Goal: Task Accomplishment & Management: Manage account settings

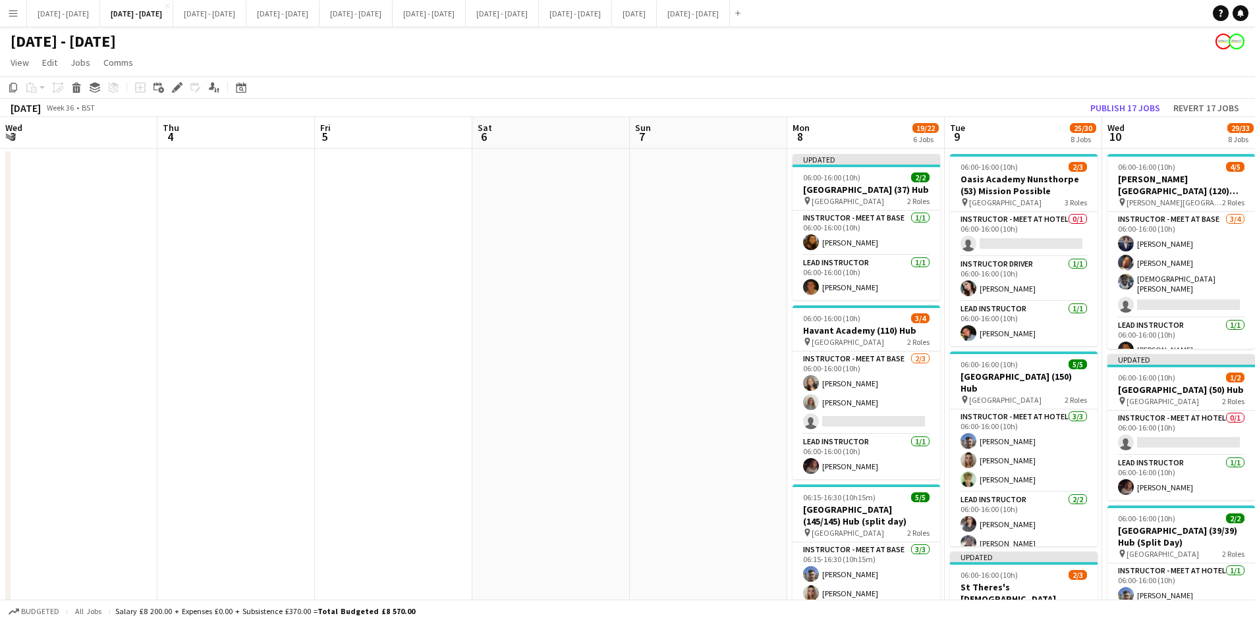
scroll to position [0, 449]
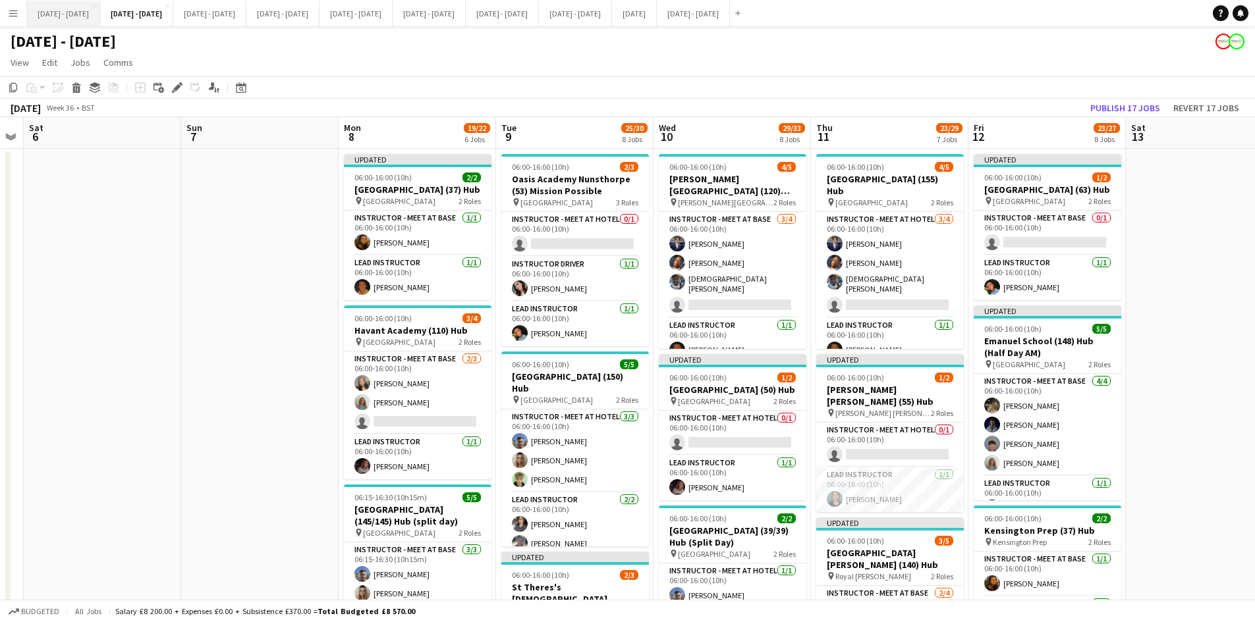
click at [63, 13] on button "[DATE] - [DATE] Close" at bounding box center [63, 14] width 73 height 26
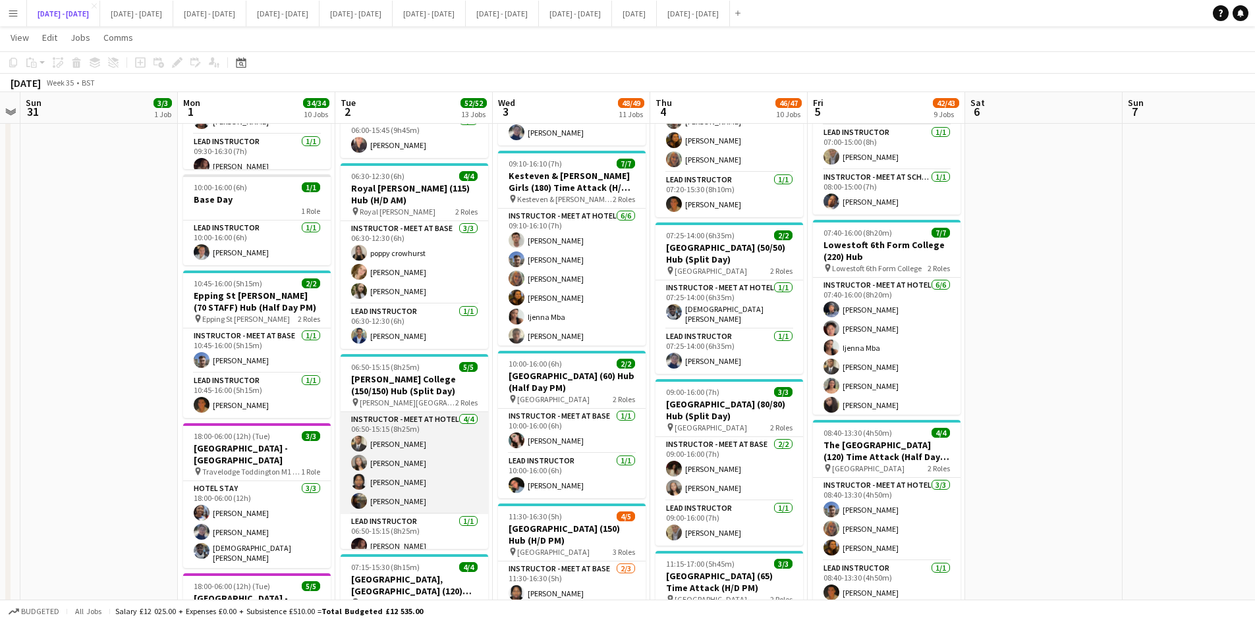
scroll to position [10, 0]
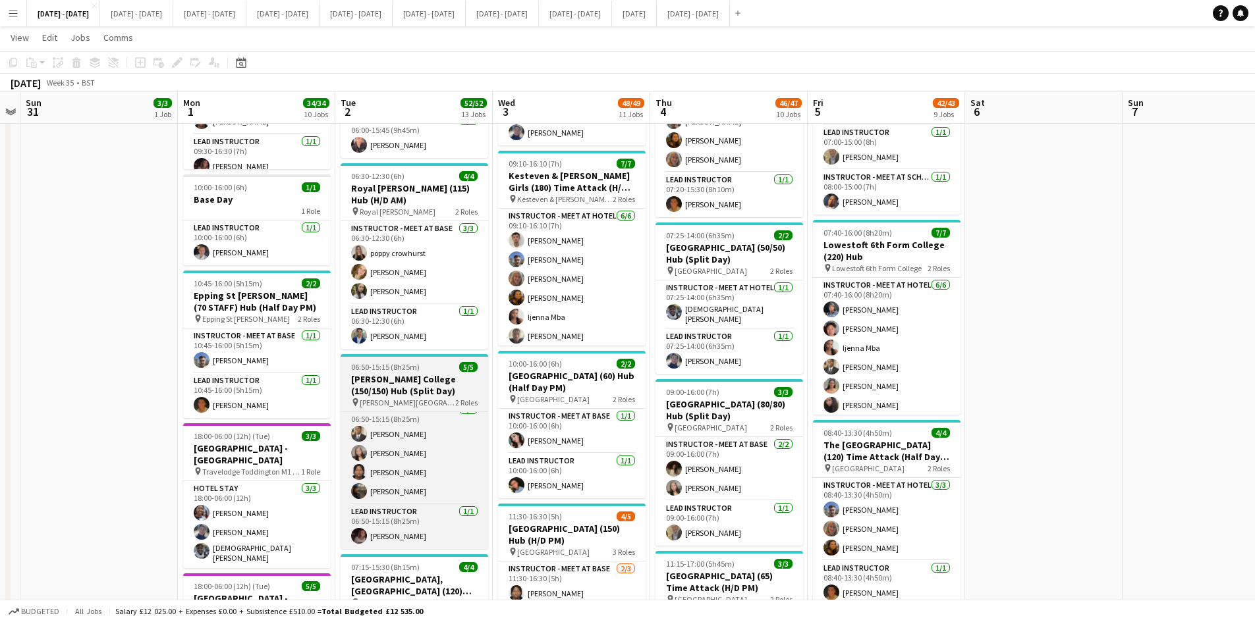
click at [435, 364] on div "06:50-15:15 (8h25m) 5/5" at bounding box center [415, 367] width 148 height 10
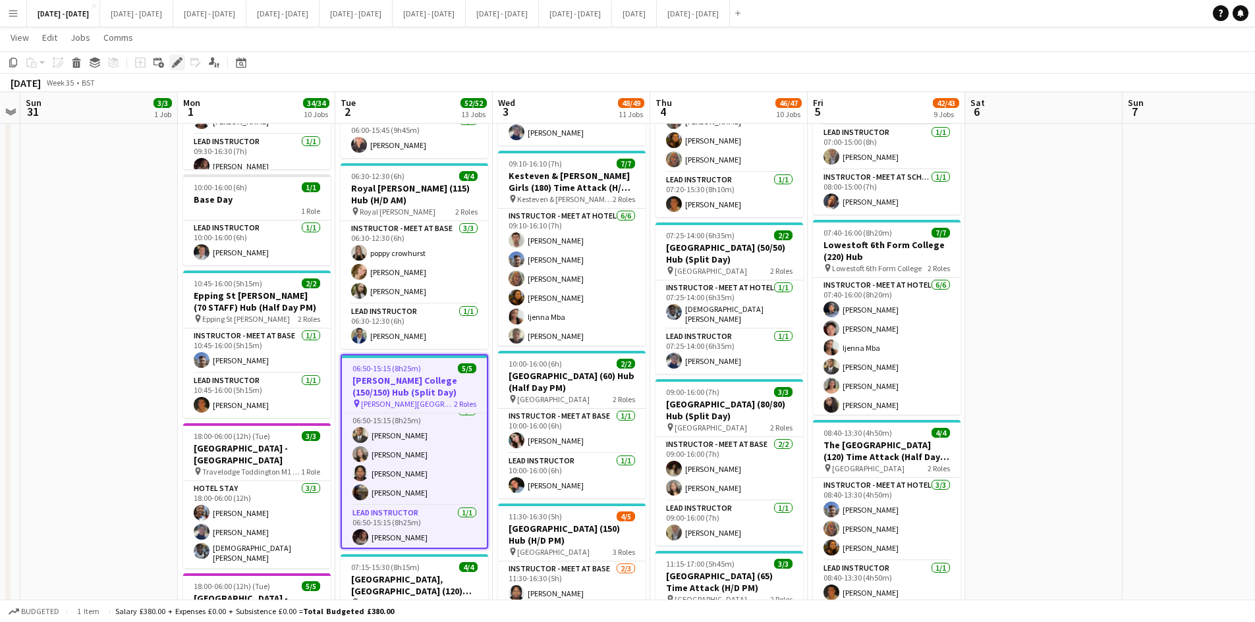
click at [174, 61] on icon "Edit" at bounding box center [177, 62] width 11 height 11
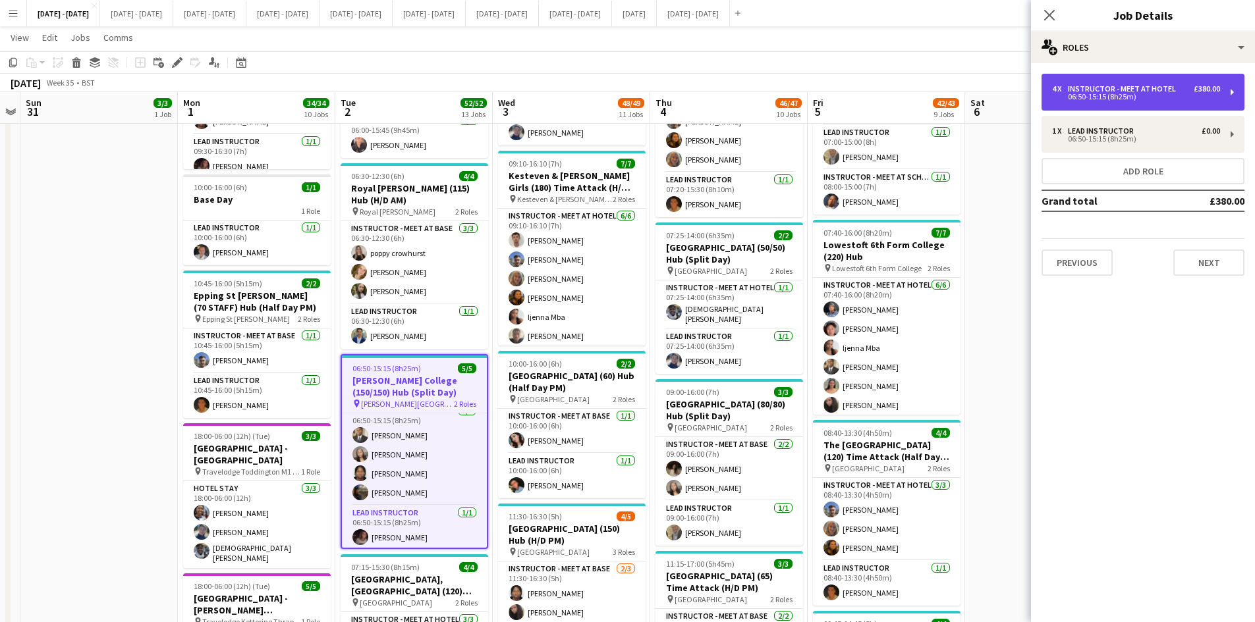
click at [1097, 97] on div "06:50-15:15 (8h25m)" at bounding box center [1136, 97] width 168 height 7
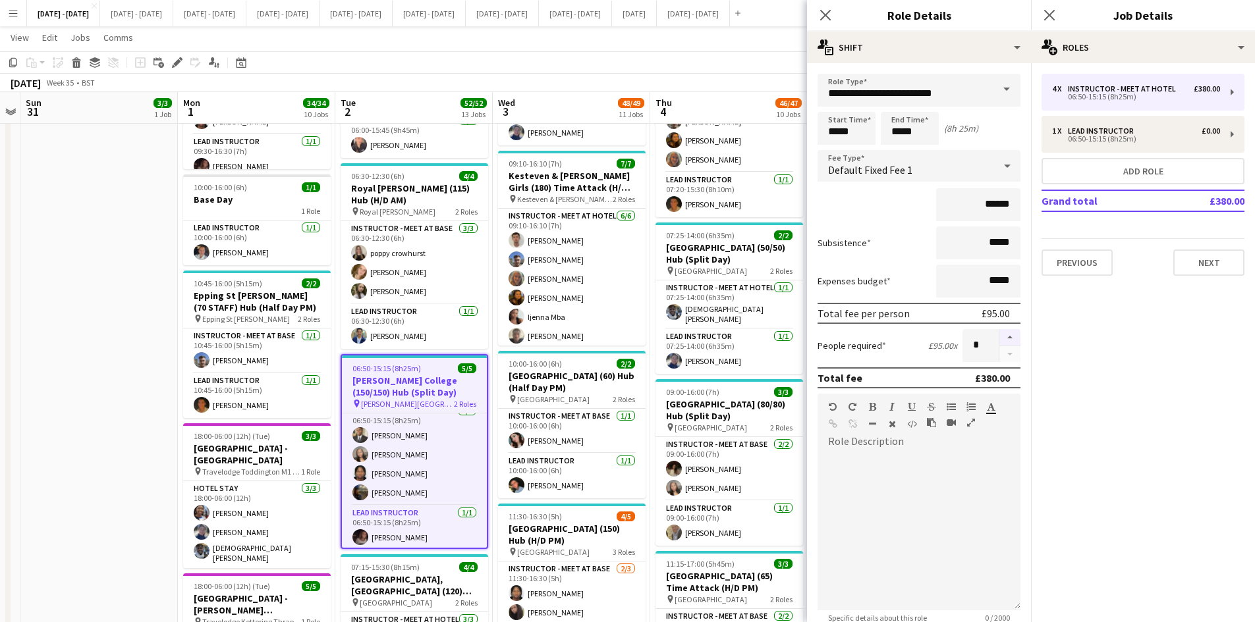
click at [1002, 333] on button "button" at bounding box center [1009, 337] width 21 height 17
type input "*"
click at [827, 14] on icon at bounding box center [825, 15] width 13 height 13
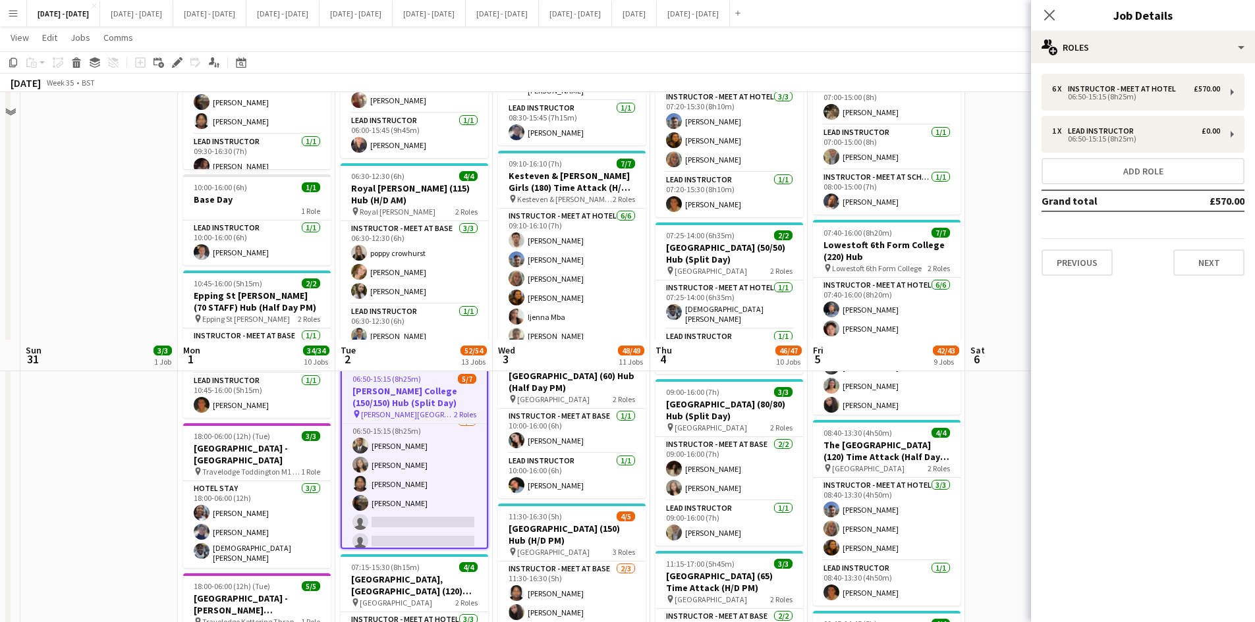
scroll to position [1251, 0]
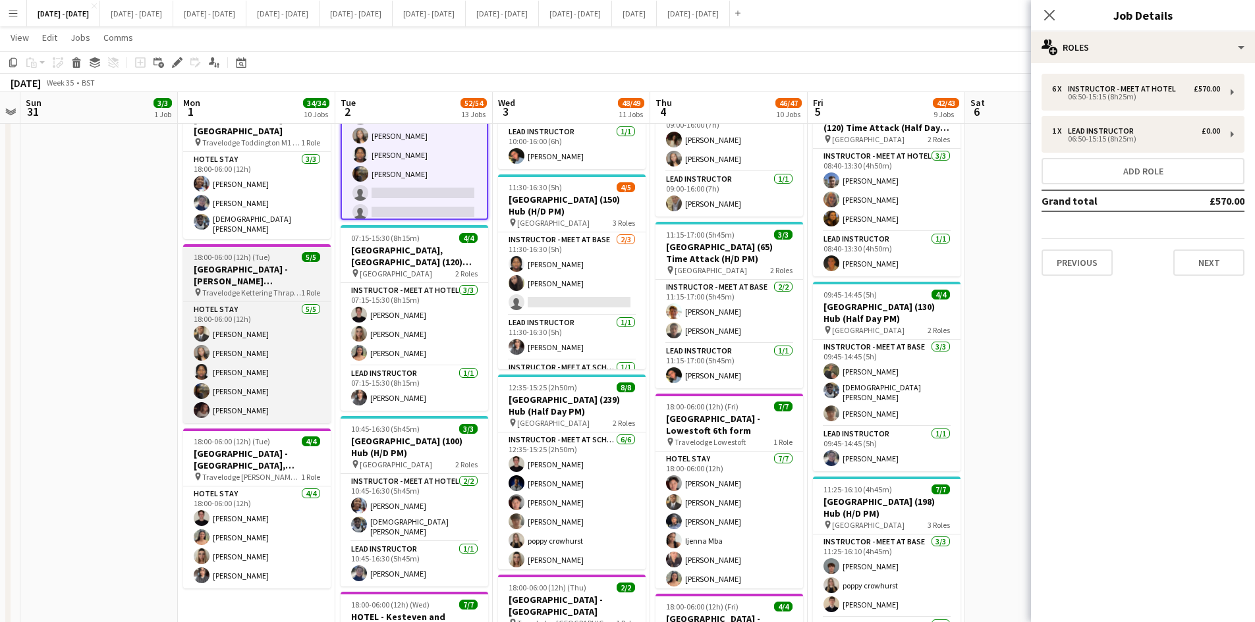
click at [282, 252] on div "18:00-06:00 (12h) (Tue) 5/5" at bounding box center [257, 257] width 148 height 10
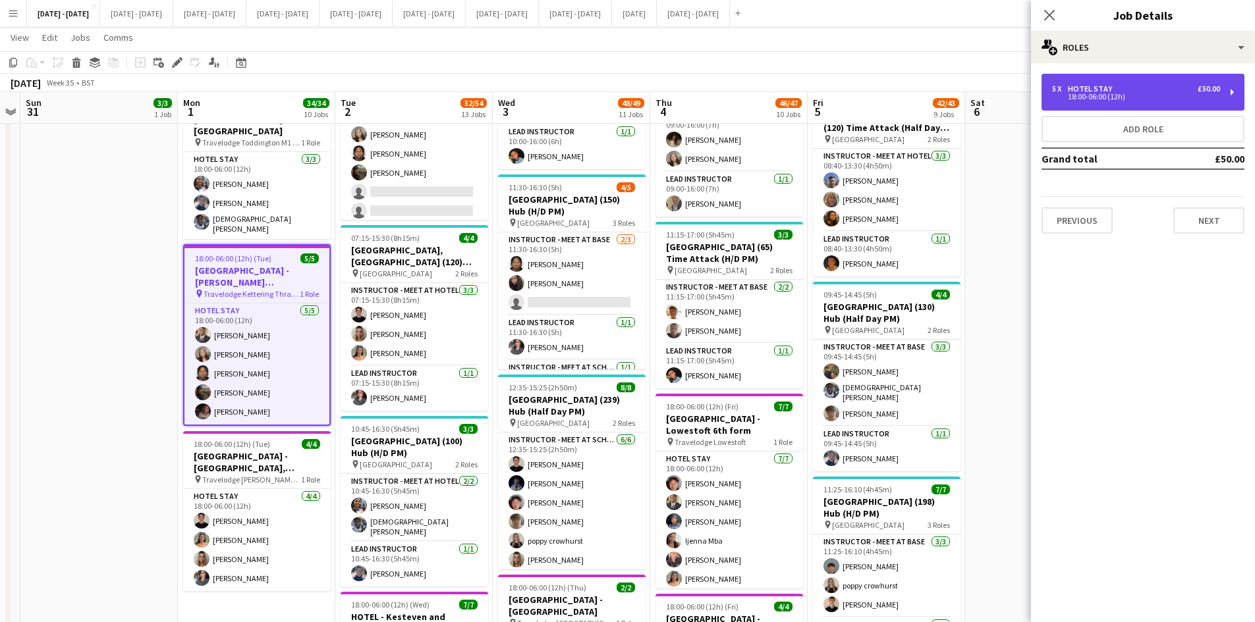
click at [1155, 90] on div "5 x Hotel Stay £50.00" at bounding box center [1136, 88] width 168 height 9
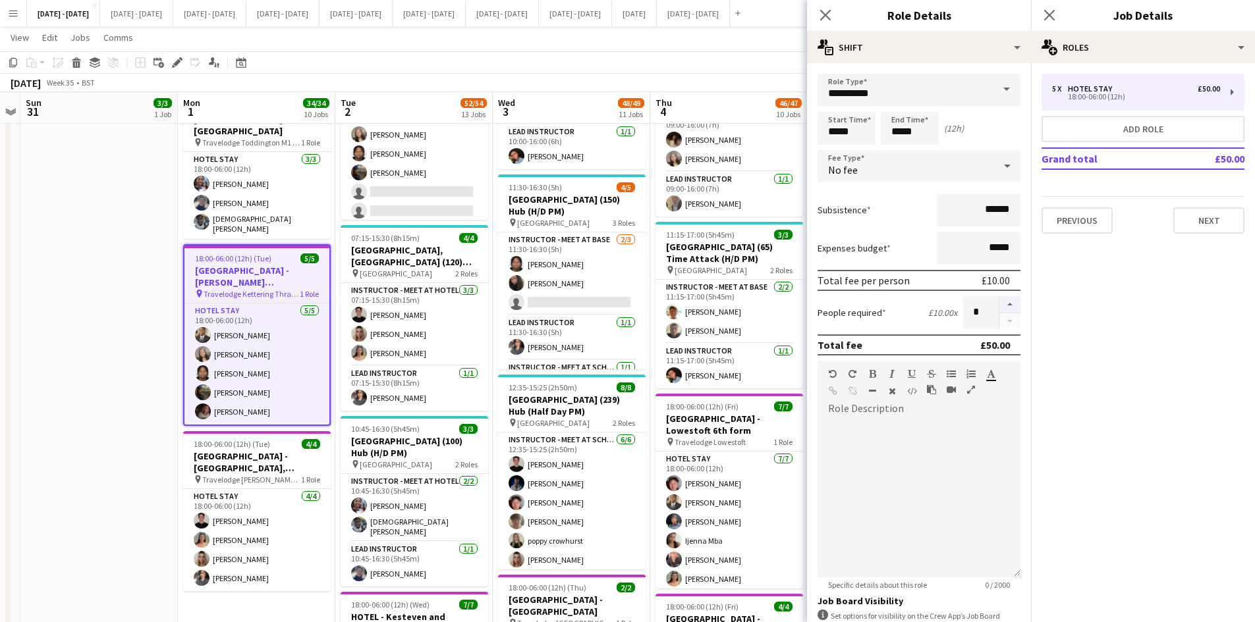
click at [999, 302] on button "button" at bounding box center [1009, 304] width 21 height 17
type input "*"
click at [827, 18] on icon "Close pop-in" at bounding box center [825, 15] width 13 height 13
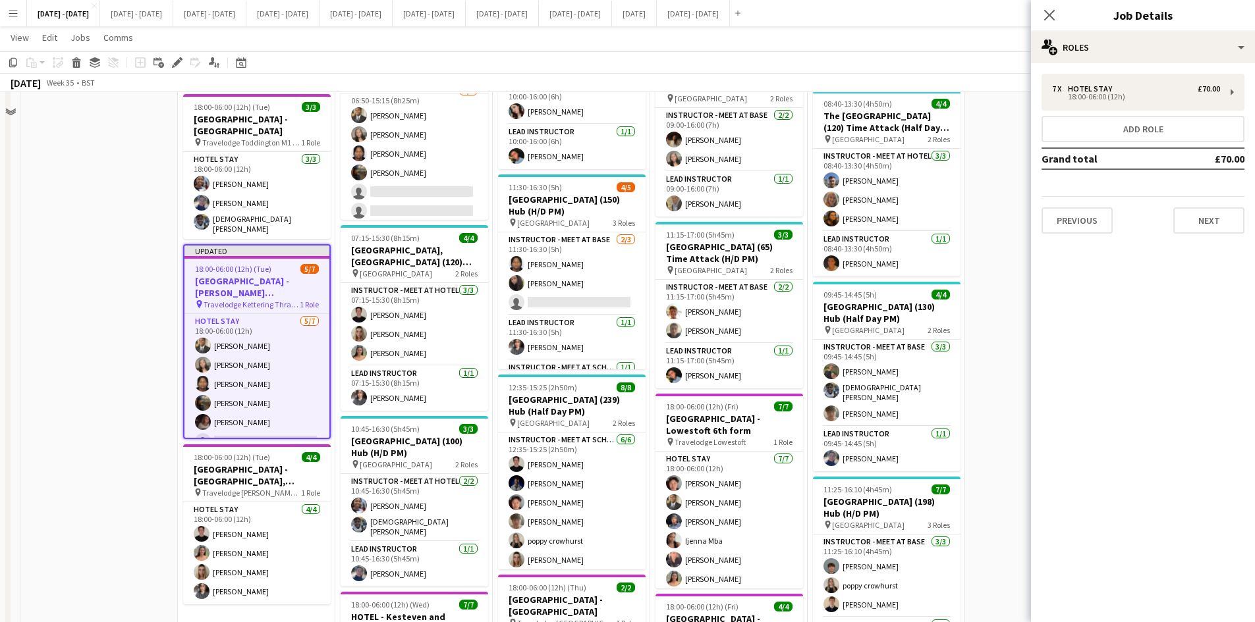
scroll to position [1054, 0]
